Goal: Communication & Community: Answer question/provide support

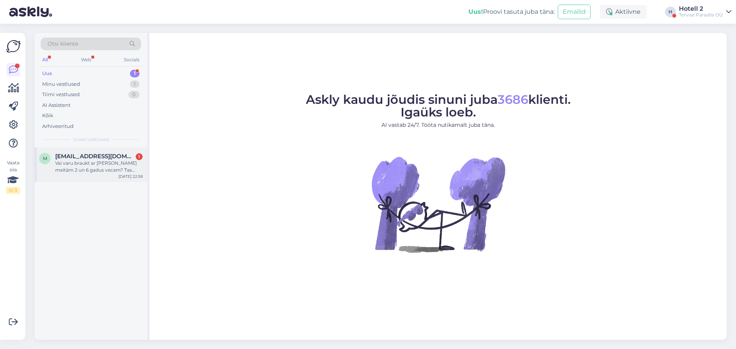
click at [93, 171] on div "Vai varu braukt ar [PERSON_NAME] meitām 2 un 6 gadus vecam? Tas nozīmētu divas …" at bounding box center [98, 167] width 87 height 14
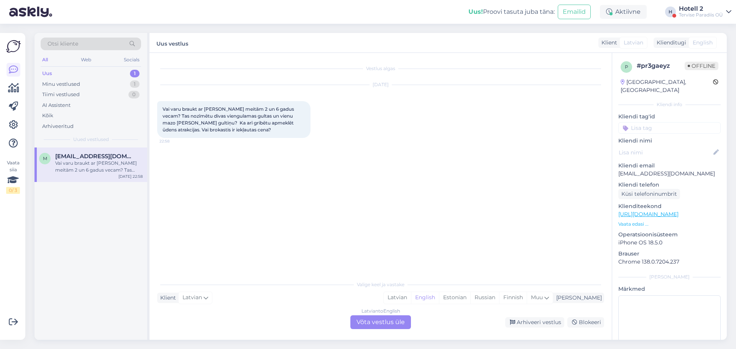
click at [392, 326] on div "Latvian to English Võta vestlus üle" at bounding box center [380, 322] width 61 height 14
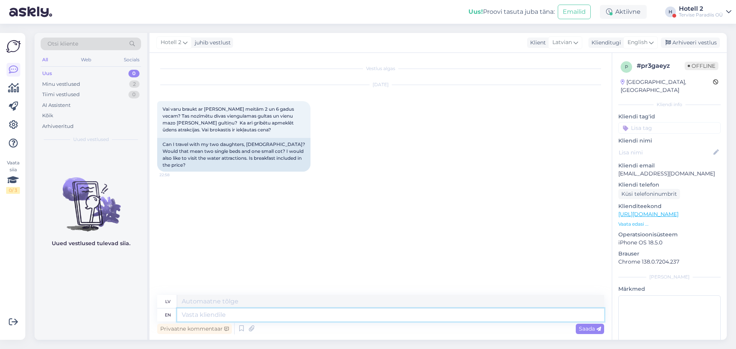
click at [224, 312] on textarea at bounding box center [390, 315] width 427 height 13
type textarea "Yes,"
type textarea "Jā,"
type textarea "Yes, you"
type textarea "[PERSON_NAME], tu"
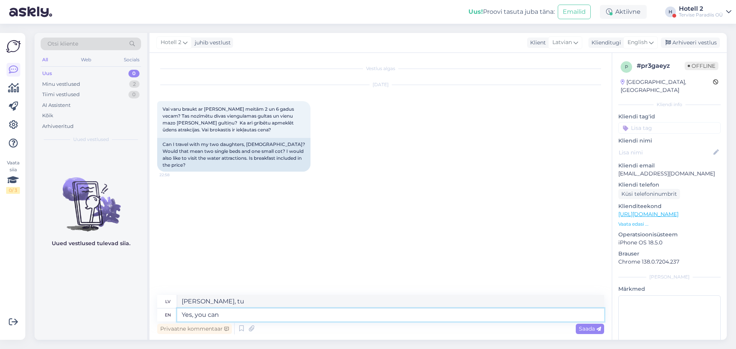
type textarea "Yes, you can"
type textarea "[PERSON_NAME], jūs varat"
type textarea "Yes, you can travel."
type textarea "[PERSON_NAME], jūs varat ceļot."
type textarea "Yes, you can travel. Break"
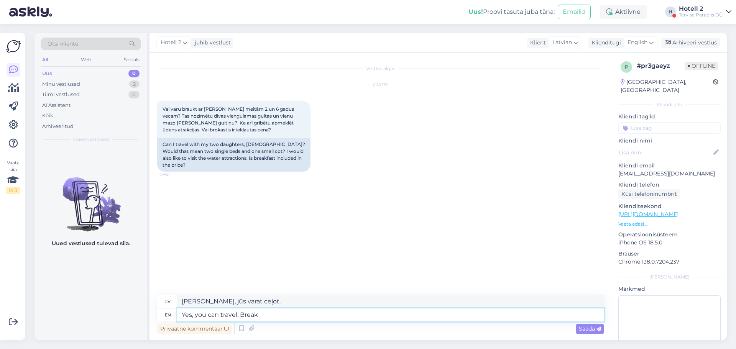
type textarea "[PERSON_NAME], jūs varat ceļot. Pārtraukums"
type textarea "Yes, you can travel. Breakfast is"
type textarea "[PERSON_NAME], jūs varat ceļot. Brokastis"
type textarea "Yes, you can travel. Breakfast is i"
type textarea "[PERSON_NAME], jūs varat ceļot. Brokastis ir"
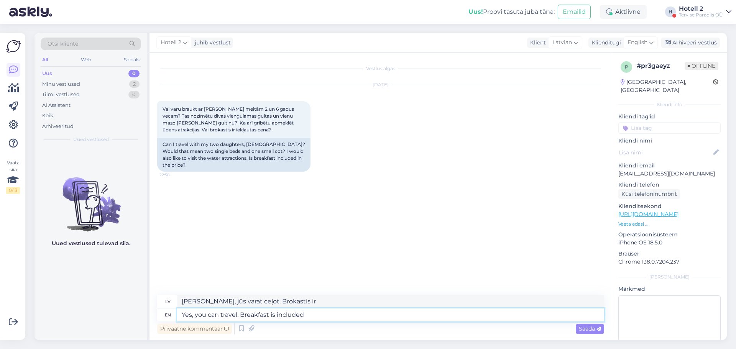
type textarea "Yes, you can travel. Breakfast is included."
type textarea "[PERSON_NAME], jūs varat ceļot. [GEOGRAPHIC_DATA] ir iekļautas cenā."
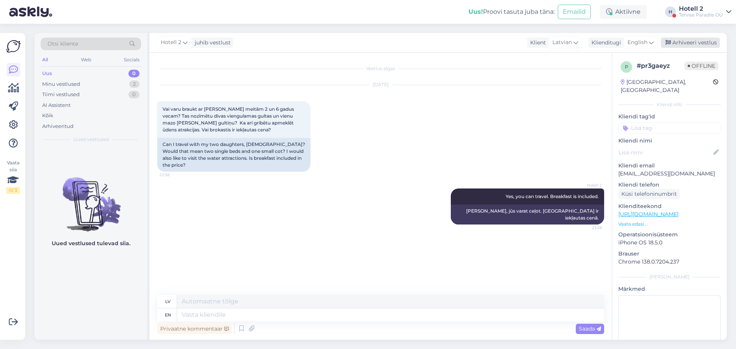
click at [685, 43] on div "Arhiveeri vestlus" at bounding box center [690, 43] width 59 height 10
